Goal: Task Accomplishment & Management: Use online tool/utility

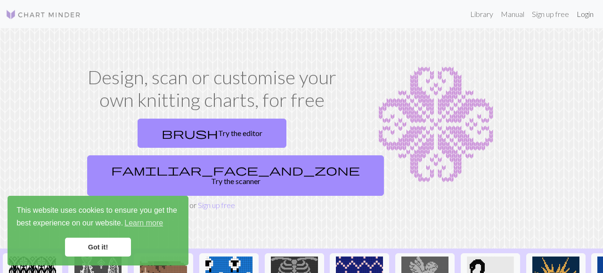
click at [586, 15] on link "Login" at bounding box center [585, 14] width 25 height 19
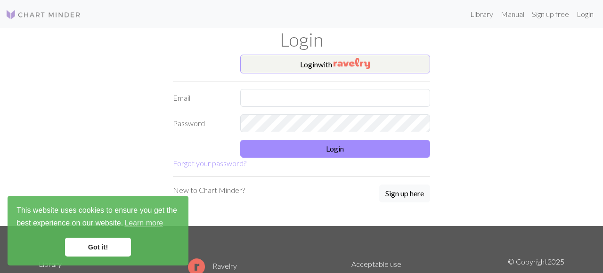
click at [334, 68] on button "Login with" at bounding box center [335, 64] width 190 height 19
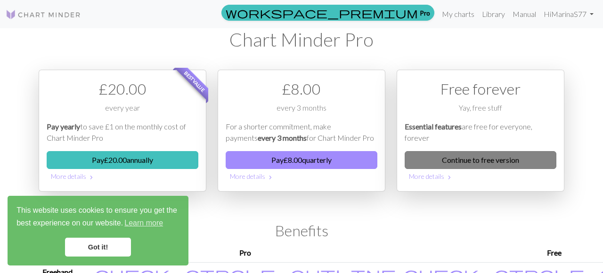
click at [481, 163] on link "Continue to free version" at bounding box center [481, 160] width 152 height 18
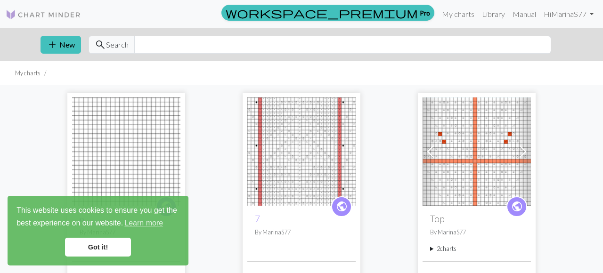
click at [117, 247] on link "Got it!" at bounding box center [98, 247] width 66 height 19
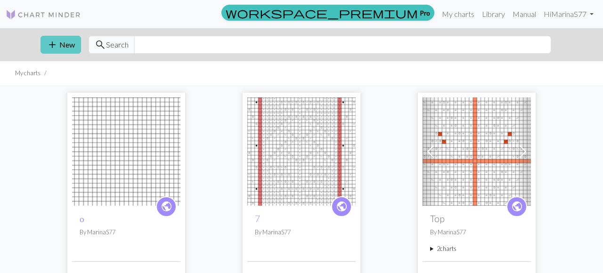
click at [69, 45] on button "add New" at bounding box center [61, 45] width 41 height 18
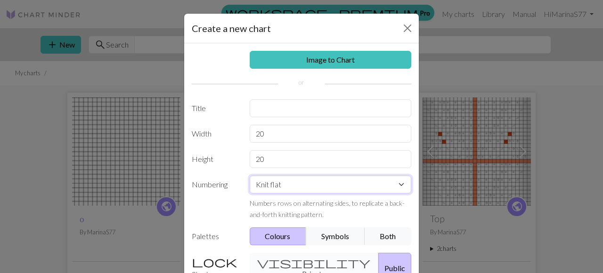
select select "round"
click at [338, 161] on input "20" at bounding box center [331, 159] width 162 height 18
drag, startPoint x: 334, startPoint y: 164, endPoint x: 260, endPoint y: 157, distance: 73.9
click at [260, 157] on input "20" at bounding box center [331, 159] width 162 height 18
drag, startPoint x: 285, startPoint y: 132, endPoint x: 251, endPoint y: 129, distance: 34.1
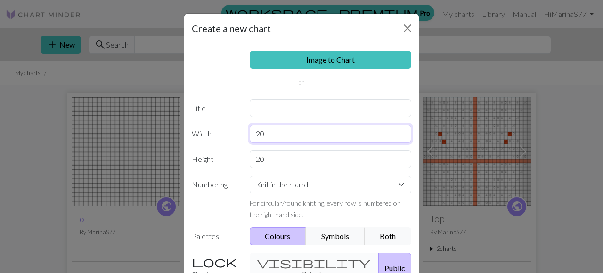
click at [251, 129] on input "20" at bounding box center [331, 134] width 162 height 18
type input "34"
drag, startPoint x: 281, startPoint y: 157, endPoint x: 249, endPoint y: 154, distance: 31.3
click at [250, 154] on input "20" at bounding box center [331, 159] width 162 height 18
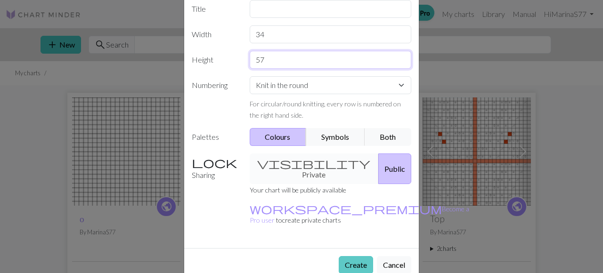
scroll to position [99, 0]
type input "57"
click at [362, 257] on button "Create" at bounding box center [356, 266] width 34 height 18
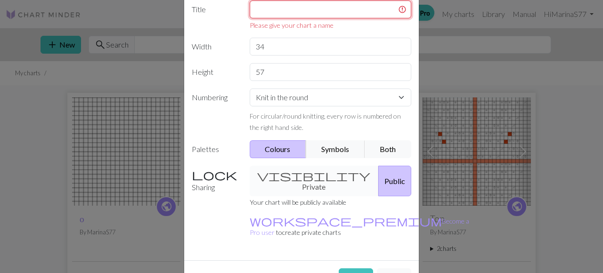
click at [346, 14] on input "text" at bounding box center [331, 9] width 162 height 18
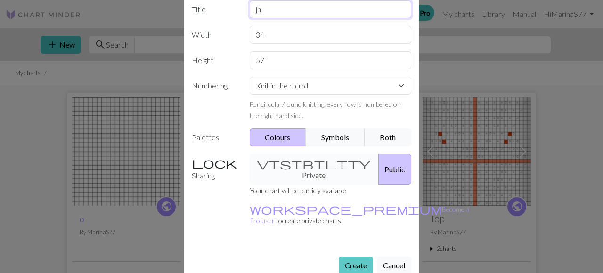
type input "jh"
click at [362, 257] on button "Create" at bounding box center [356, 266] width 34 height 18
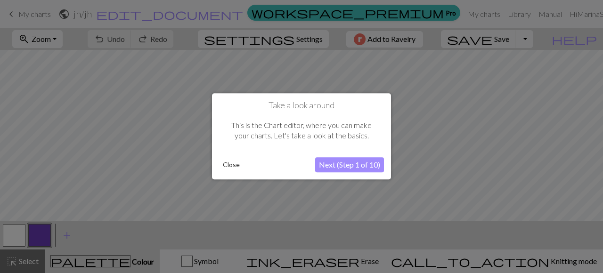
click at [237, 165] on button "Close" at bounding box center [231, 165] width 25 height 14
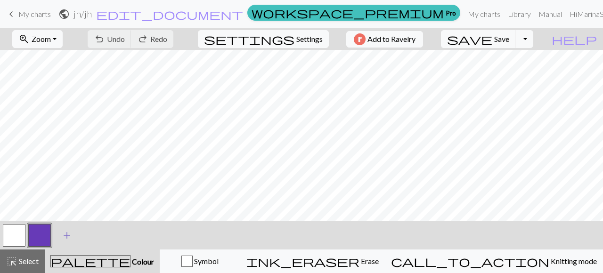
click at [66, 234] on span "add" at bounding box center [66, 235] width 11 height 13
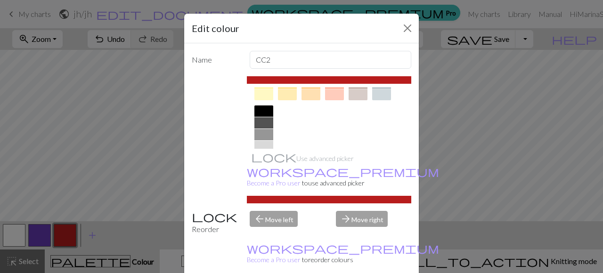
scroll to position [183, 0]
click at [268, 122] on div at bounding box center [264, 120] width 19 height 11
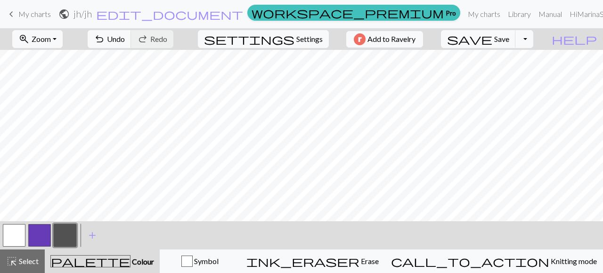
click at [37, 235] on button "button" at bounding box center [39, 235] width 23 height 23
click at [34, 231] on button "button" at bounding box center [39, 235] width 23 height 23
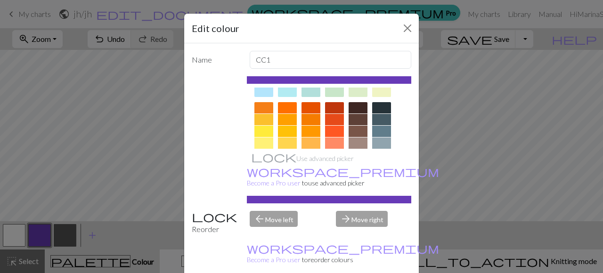
scroll to position [121, 0]
click at [387, 93] on div at bounding box center [381, 90] width 19 height 11
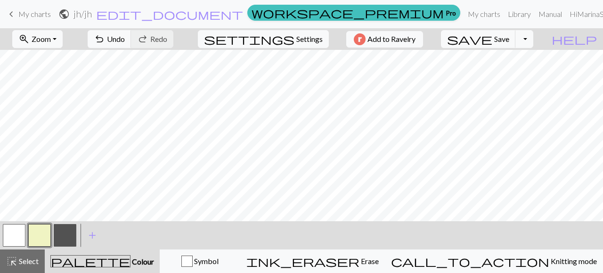
click at [36, 239] on button "button" at bounding box center [39, 235] width 23 height 23
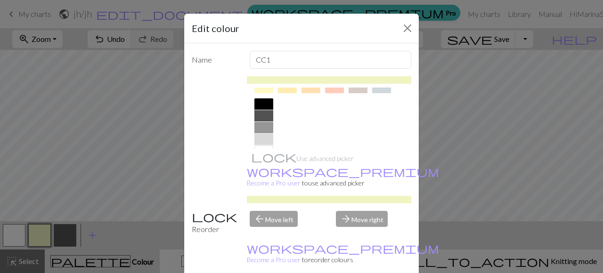
scroll to position [187, 0]
click at [266, 102] on div at bounding box center [264, 104] width 19 height 11
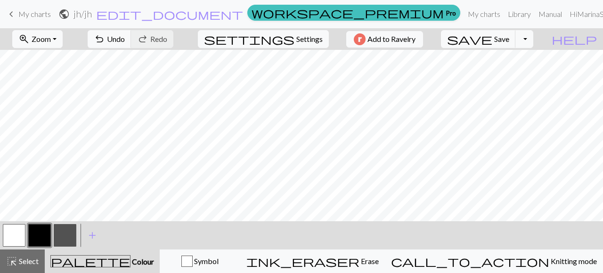
click at [67, 238] on button "button" at bounding box center [65, 235] width 23 height 23
click at [64, 231] on button "button" at bounding box center [65, 235] width 23 height 23
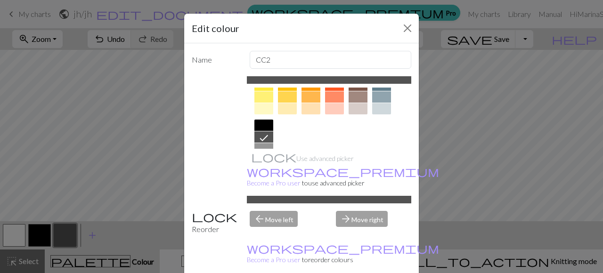
scroll to position [168, 0]
click at [384, 105] on div at bounding box center [381, 107] width 19 height 11
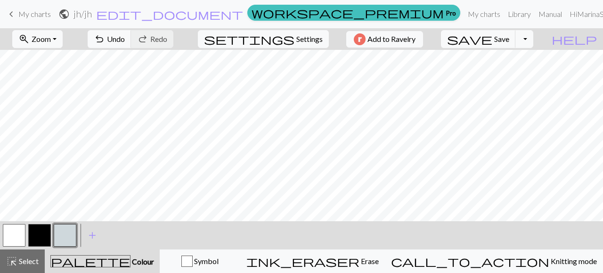
click at [44, 231] on button "button" at bounding box center [39, 235] width 23 height 23
click at [48, 234] on button "button" at bounding box center [39, 235] width 23 height 23
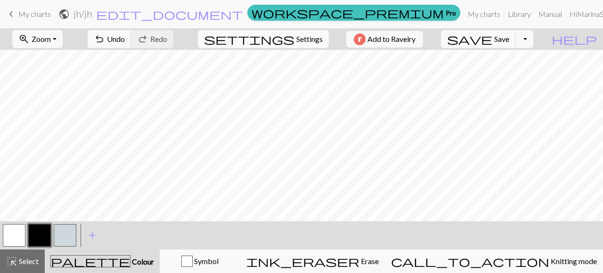
click at [66, 233] on button "button" at bounding box center [65, 235] width 23 height 23
click at [71, 232] on button "button" at bounding box center [65, 235] width 23 height 23
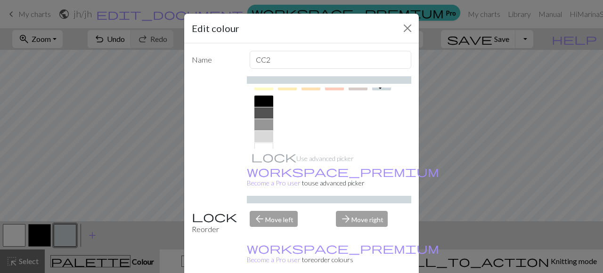
scroll to position [187, 0]
click at [269, 105] on div at bounding box center [264, 104] width 19 height 11
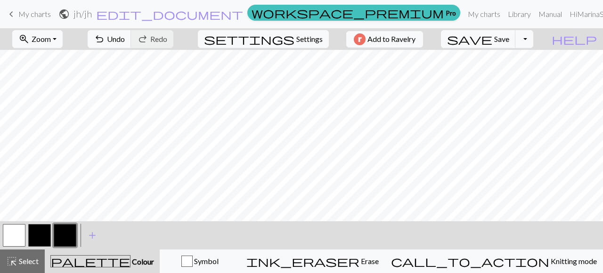
click at [69, 237] on button "button" at bounding box center [65, 235] width 23 height 23
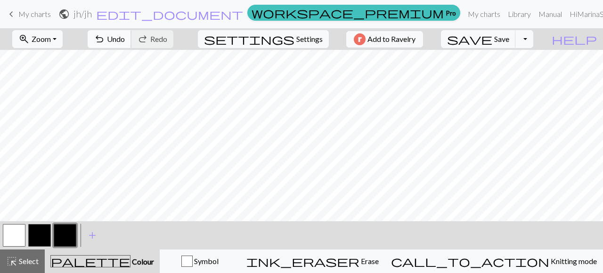
click at [105, 42] on span "undo" at bounding box center [99, 39] width 11 height 13
click at [105, 41] on span "undo" at bounding box center [99, 39] width 11 height 13
click at [93, 238] on span "add" at bounding box center [92, 235] width 11 height 13
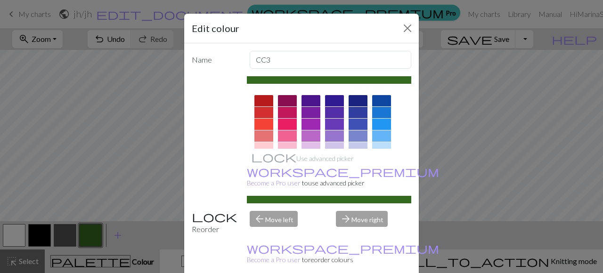
click at [378, 144] on div at bounding box center [381, 147] width 19 height 11
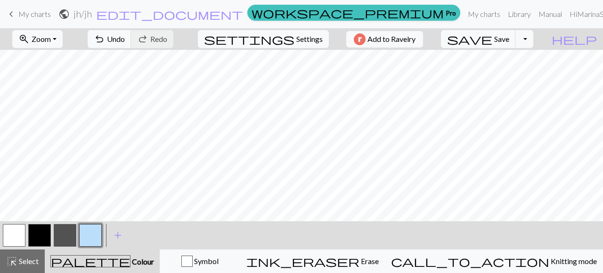
click at [62, 234] on button "button" at bounding box center [65, 235] width 23 height 23
click at [62, 238] on button "button" at bounding box center [65, 235] width 23 height 23
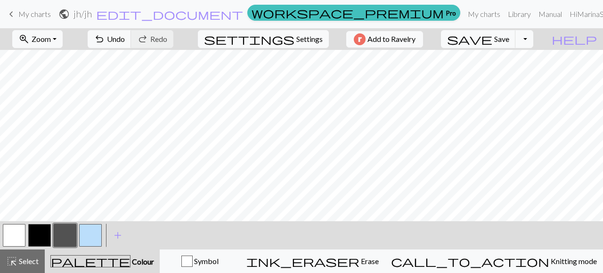
click at [63, 233] on button "button" at bounding box center [65, 235] width 23 height 23
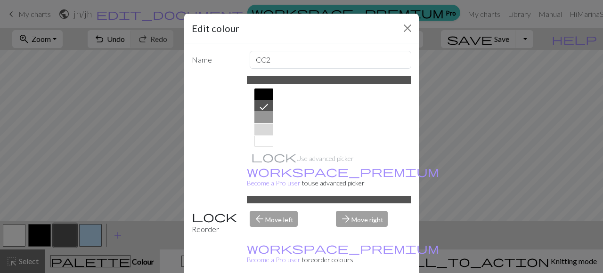
scroll to position [199, 0]
click at [267, 118] on div at bounding box center [264, 116] width 19 height 11
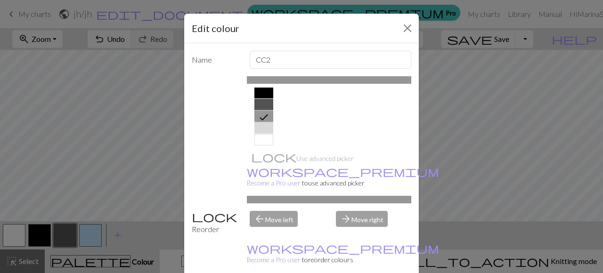
click at [258, 130] on div at bounding box center [264, 128] width 19 height 11
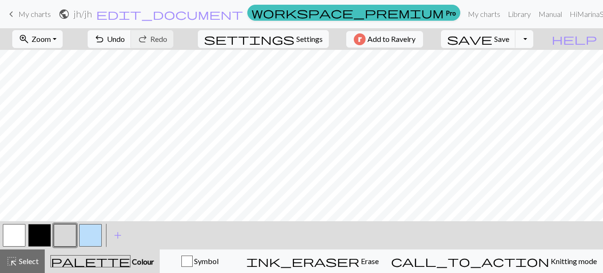
click at [51, 240] on div at bounding box center [39, 235] width 25 height 25
click at [62, 238] on button "button" at bounding box center [65, 235] width 23 height 23
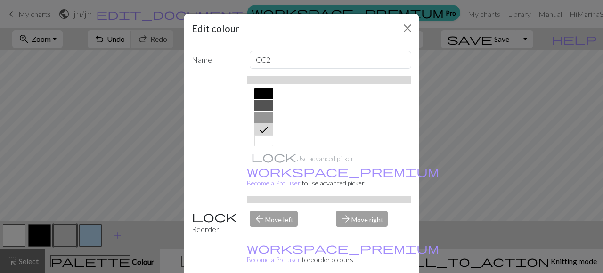
scroll to position [204, 0]
click at [267, 110] on div at bounding box center [264, 111] width 19 height 11
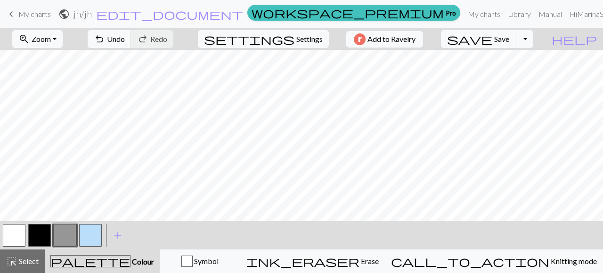
click at [41, 236] on button "button" at bounding box center [39, 235] width 23 height 23
click at [41, 232] on button "button" at bounding box center [39, 235] width 23 height 23
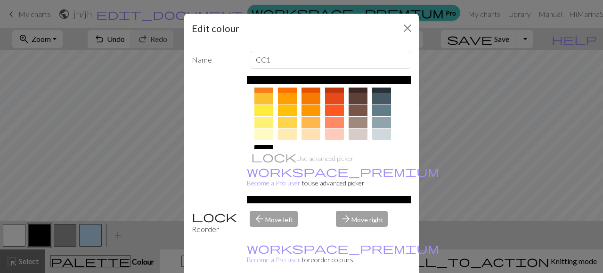
scroll to position [141, 0]
click at [385, 100] on div at bounding box center [381, 98] width 19 height 11
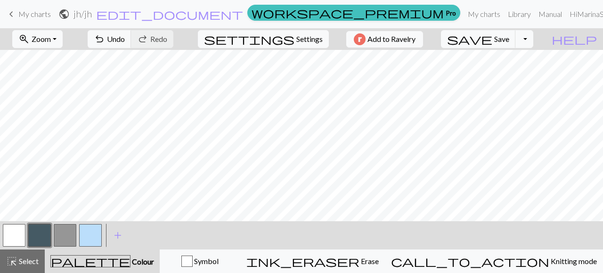
click at [48, 229] on button "button" at bounding box center [39, 235] width 23 height 23
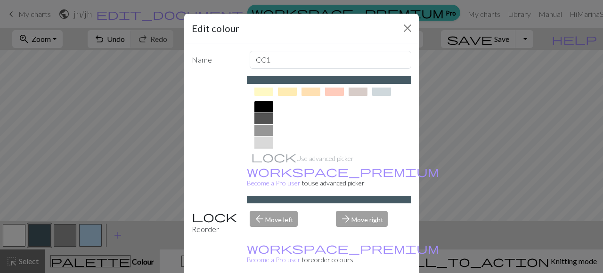
scroll to position [185, 0]
click at [260, 119] on div at bounding box center [264, 118] width 19 height 11
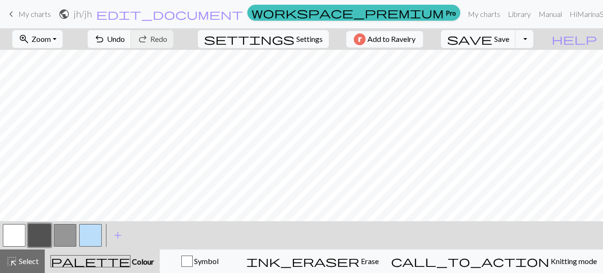
click at [45, 233] on button "button" at bounding box center [39, 235] width 23 height 23
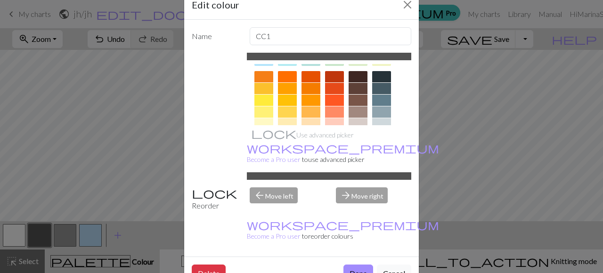
scroll to position [129, 0]
click at [384, 77] on div at bounding box center [381, 75] width 19 height 11
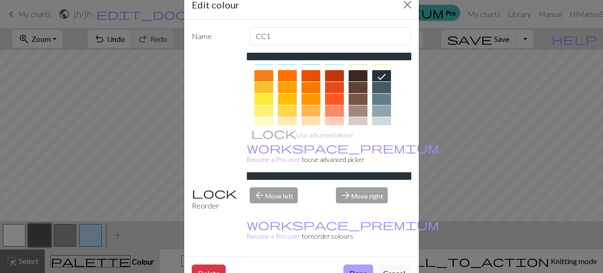
click at [369, 265] on button "Done" at bounding box center [359, 274] width 30 height 18
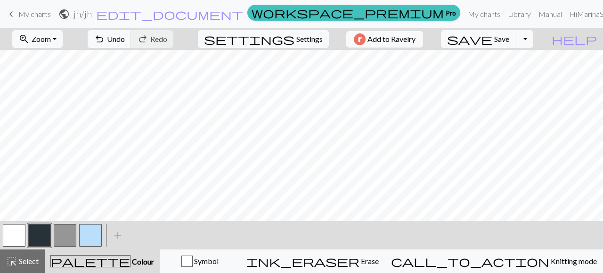
click at [66, 231] on button "button" at bounding box center [65, 235] width 23 height 23
click at [105, 36] on span "undo" at bounding box center [99, 39] width 11 height 13
click at [40, 235] on button "button" at bounding box center [39, 235] width 23 height 23
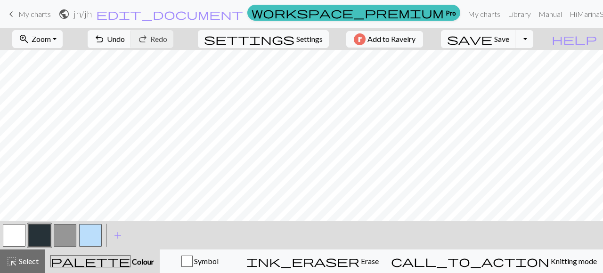
click at [63, 239] on button "button" at bounding box center [65, 235] width 23 height 23
click at [34, 234] on button "button" at bounding box center [39, 235] width 23 height 23
click at [67, 233] on button "button" at bounding box center [65, 235] width 23 height 23
click at [43, 230] on button "button" at bounding box center [39, 235] width 23 height 23
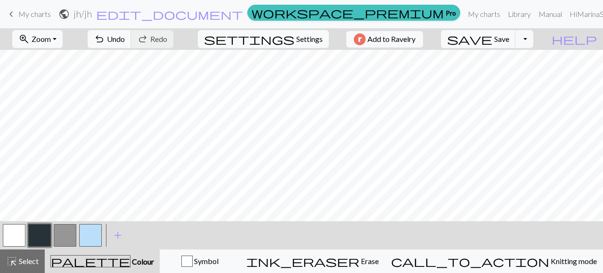
click at [19, 231] on button "button" at bounding box center [14, 235] width 23 height 23
click at [41, 234] on button "button" at bounding box center [39, 235] width 23 height 23
click at [60, 235] on button "button" at bounding box center [65, 235] width 23 height 23
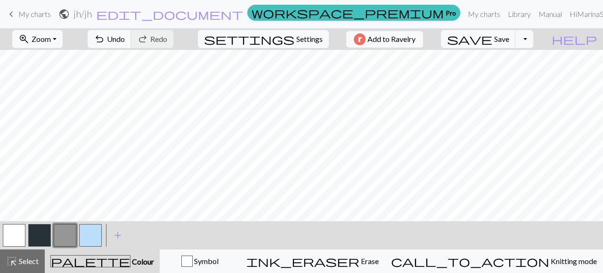
click at [43, 231] on button "button" at bounding box center [39, 235] width 23 height 23
click at [297, 41] on span "Settings" at bounding box center [310, 38] width 26 height 11
select select "aran"
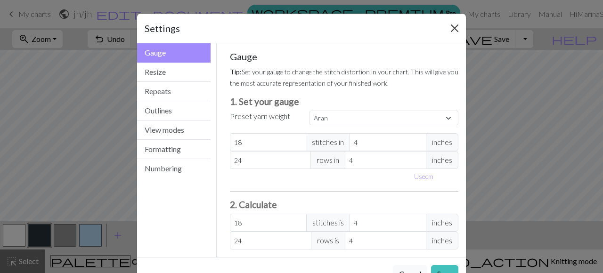
click at [452, 28] on button "Close" at bounding box center [454, 28] width 15 height 15
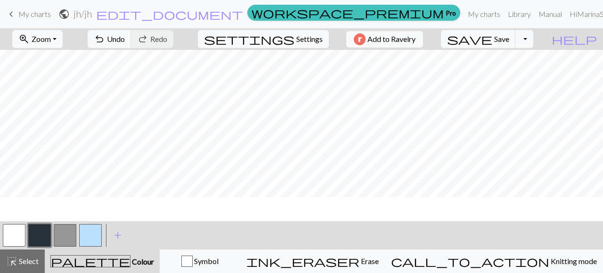
scroll to position [207, 0]
click at [16, 230] on button "button" at bounding box center [14, 235] width 23 height 23
click at [37, 239] on button "button" at bounding box center [39, 235] width 23 height 23
click at [105, 39] on span "undo" at bounding box center [99, 39] width 11 height 13
click at [105, 36] on span "undo" at bounding box center [99, 39] width 11 height 13
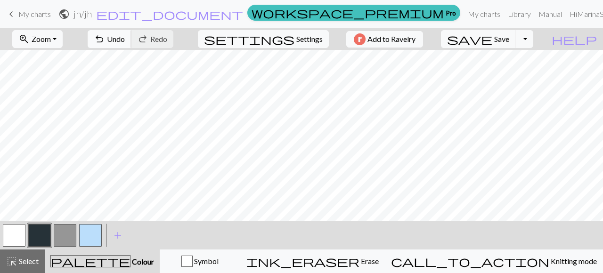
click at [105, 36] on span "undo" at bounding box center [99, 39] width 11 height 13
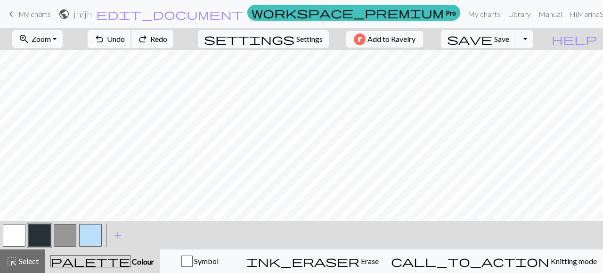
click at [105, 36] on span "undo" at bounding box center [99, 39] width 11 height 13
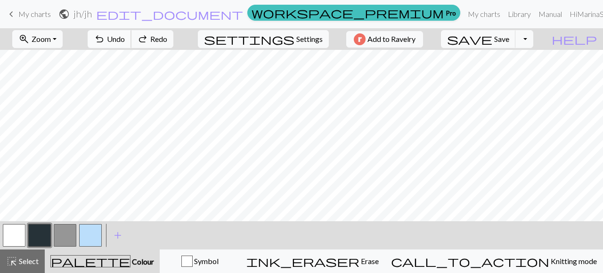
click at [105, 36] on span "undo" at bounding box center [99, 39] width 11 height 13
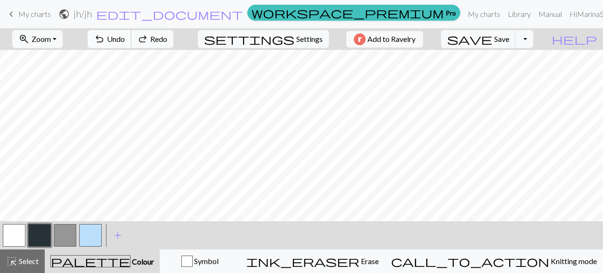
click at [105, 36] on span "undo" at bounding box center [99, 39] width 11 height 13
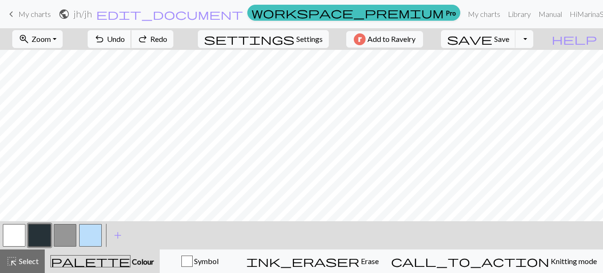
click at [105, 36] on span "undo" at bounding box center [99, 39] width 11 height 13
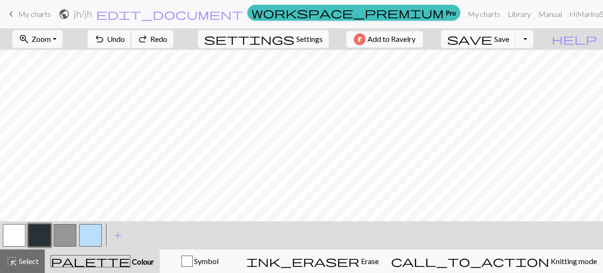
click at [105, 36] on span "undo" at bounding box center [99, 39] width 11 height 13
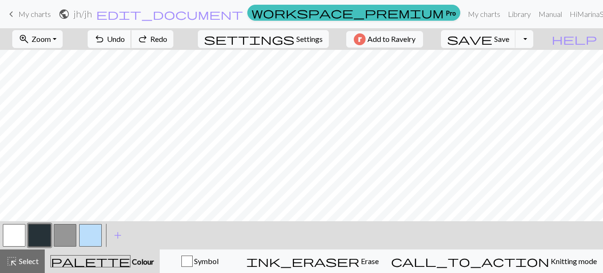
click at [105, 36] on span "undo" at bounding box center [99, 39] width 11 height 13
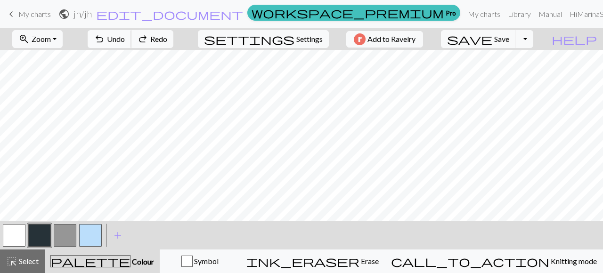
click at [105, 36] on span "undo" at bounding box center [99, 39] width 11 height 13
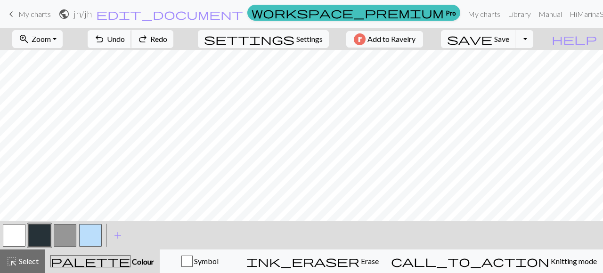
click at [105, 36] on span "undo" at bounding box center [99, 39] width 11 height 13
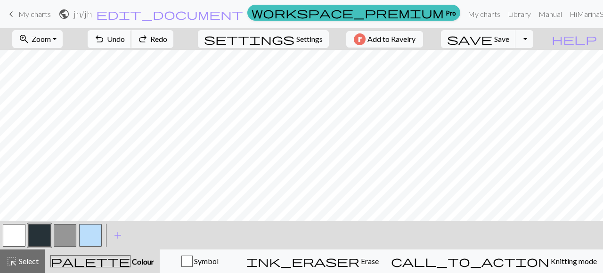
click at [105, 36] on span "undo" at bounding box center [99, 39] width 11 height 13
click at [138, 36] on div "undo Undo Undo redo Redo Redo" at bounding box center [131, 39] width 100 height 22
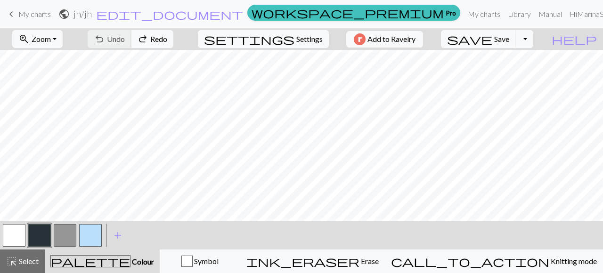
click at [138, 36] on div "undo Undo Undo redo Redo Redo" at bounding box center [131, 39] width 100 height 22
click at [20, 236] on button "button" at bounding box center [14, 235] width 23 height 23
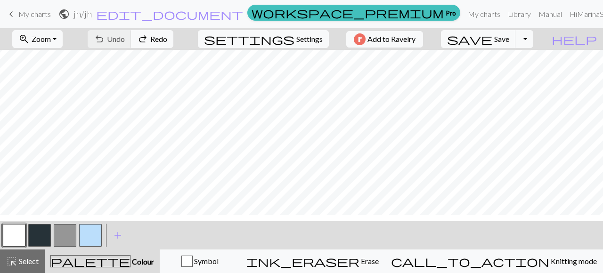
scroll to position [199, 0]
click at [42, 232] on button "button" at bounding box center [39, 235] width 23 height 23
click at [105, 38] on span "undo" at bounding box center [99, 39] width 11 height 13
click at [105, 37] on span "undo" at bounding box center [99, 39] width 11 height 13
click at [17, 237] on button "button" at bounding box center [14, 235] width 23 height 23
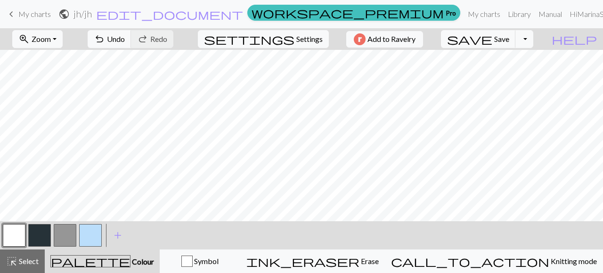
click at [39, 234] on button "button" at bounding box center [39, 235] width 23 height 23
click at [11, 234] on button "button" at bounding box center [14, 235] width 23 height 23
click at [37, 235] on button "button" at bounding box center [39, 235] width 23 height 23
click at [18, 233] on button "button" at bounding box center [14, 235] width 23 height 23
click at [37, 237] on button "button" at bounding box center [39, 235] width 23 height 23
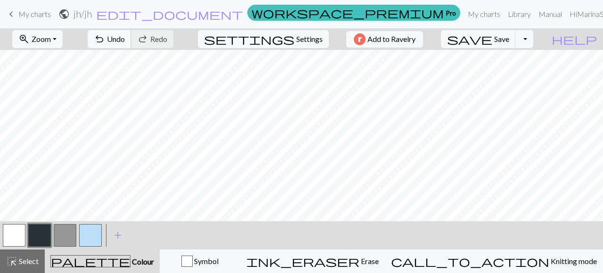
click at [105, 41] on span "undo" at bounding box center [99, 39] width 11 height 13
click at [15, 237] on button "button" at bounding box center [14, 235] width 23 height 23
click at [36, 235] on button "button" at bounding box center [39, 235] width 23 height 23
click at [11, 236] on button "button" at bounding box center [14, 235] width 23 height 23
click at [42, 233] on button "button" at bounding box center [39, 235] width 23 height 23
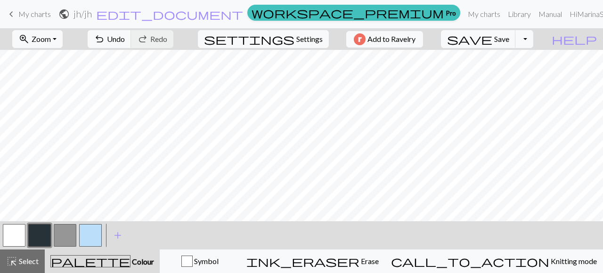
click at [16, 231] on button "button" at bounding box center [14, 235] width 23 height 23
click at [37, 232] on button "button" at bounding box center [39, 235] width 23 height 23
click at [14, 235] on button "button" at bounding box center [14, 235] width 23 height 23
click at [42, 237] on button "button" at bounding box center [39, 235] width 23 height 23
click at [105, 41] on span "undo" at bounding box center [99, 39] width 11 height 13
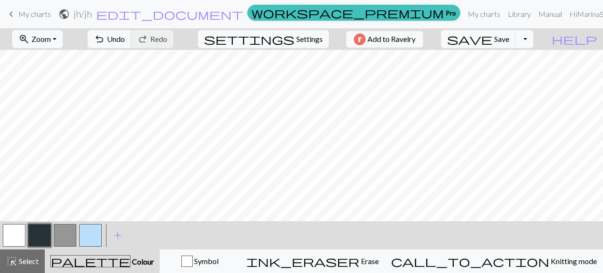
click at [24, 236] on button "button" at bounding box center [14, 235] width 23 height 23
click at [41, 238] on button "button" at bounding box center [39, 235] width 23 height 23
click at [18, 228] on button "button" at bounding box center [14, 235] width 23 height 23
click at [297, 35] on span "Settings" at bounding box center [310, 38] width 26 height 11
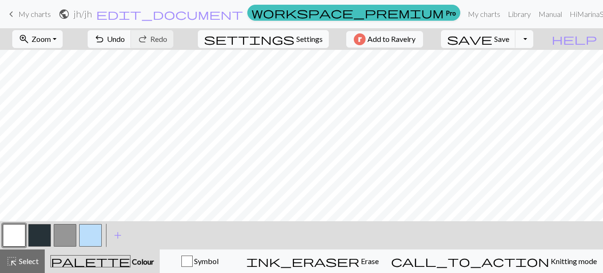
select select "aran"
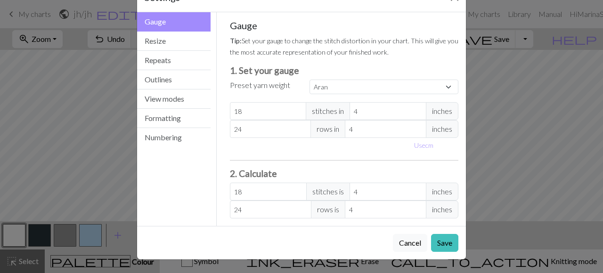
scroll to position [31, 0]
click at [172, 43] on button "Resize" at bounding box center [174, 41] width 74 height 19
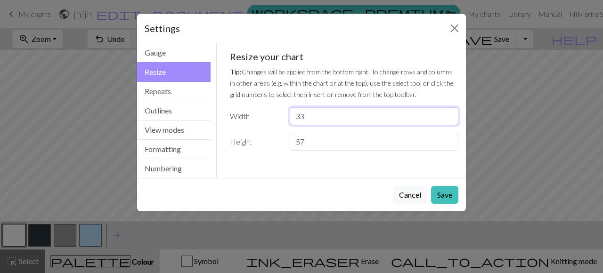
click at [449, 121] on input "33" at bounding box center [374, 116] width 169 height 18
type input "32"
click at [449, 120] on input "32" at bounding box center [374, 116] width 169 height 18
click at [447, 194] on button "Save" at bounding box center [444, 195] width 27 height 18
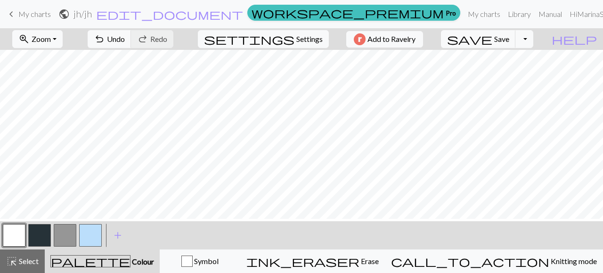
scroll to position [198, 0]
click at [37, 236] on button "button" at bounding box center [39, 235] width 23 height 23
click at [10, 235] on button "button" at bounding box center [14, 235] width 23 height 23
click at [39, 236] on button "button" at bounding box center [39, 235] width 23 height 23
click at [63, 236] on button "button" at bounding box center [65, 235] width 23 height 23
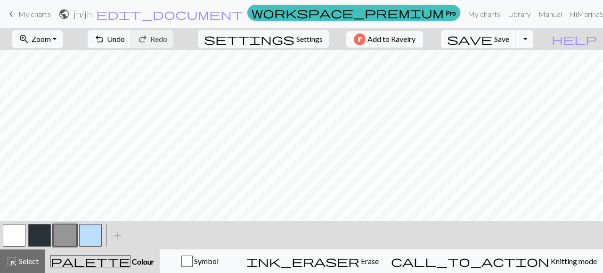
click at [43, 233] on button "button" at bounding box center [39, 235] width 23 height 23
click at [105, 41] on span "undo" at bounding box center [99, 39] width 11 height 13
click at [16, 237] on button "button" at bounding box center [14, 235] width 23 height 23
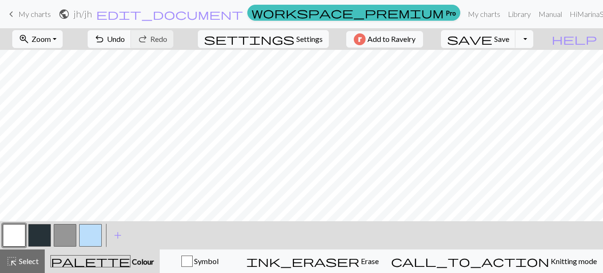
click at [46, 232] on button "button" at bounding box center [39, 235] width 23 height 23
click at [66, 234] on button "button" at bounding box center [65, 235] width 23 height 23
click at [41, 236] on button "button" at bounding box center [39, 235] width 23 height 23
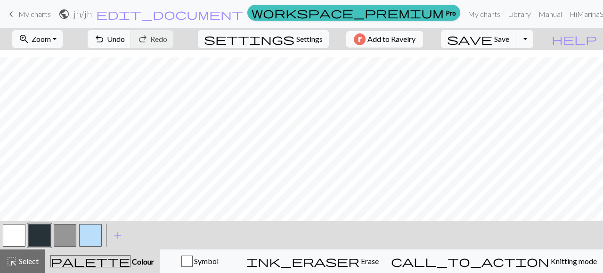
scroll to position [68, 0]
click at [68, 231] on button "button" at bounding box center [65, 235] width 23 height 23
click at [17, 231] on button "button" at bounding box center [14, 235] width 23 height 23
click at [66, 235] on button "button" at bounding box center [65, 235] width 23 height 23
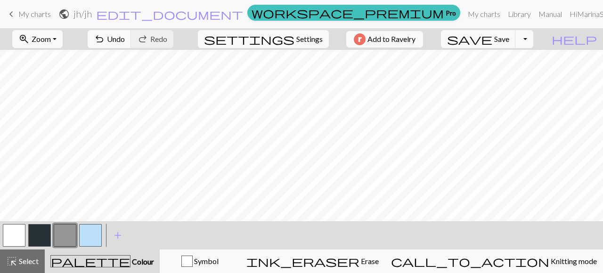
click at [36, 238] on button "button" at bounding box center [39, 235] width 23 height 23
click at [510, 42] on span "Save" at bounding box center [502, 38] width 15 height 9
click at [534, 41] on button "Toggle Dropdown" at bounding box center [525, 39] width 18 height 18
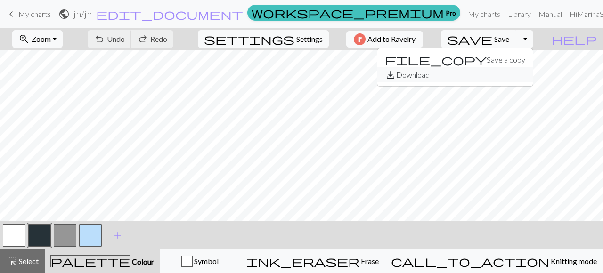
click at [526, 73] on button "save_alt Download" at bounding box center [456, 74] width 156 height 15
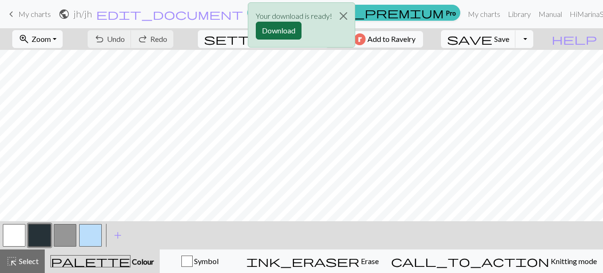
click at [280, 30] on button "Download" at bounding box center [279, 31] width 46 height 18
